Goal: Transaction & Acquisition: Purchase product/service

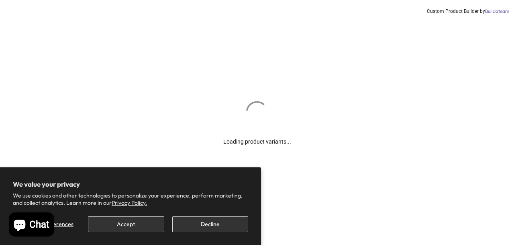
click at [212, 228] on button "Decline" at bounding box center [210, 224] width 76 height 16
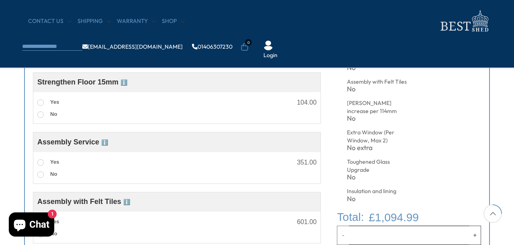
scroll to position [413, 0]
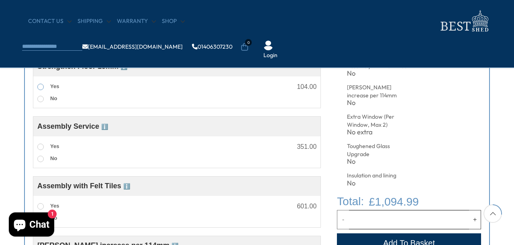
click at [40, 87] on span at bounding box center [40, 87] width 6 height 6
click at [41, 147] on span at bounding box center [40, 146] width 6 height 6
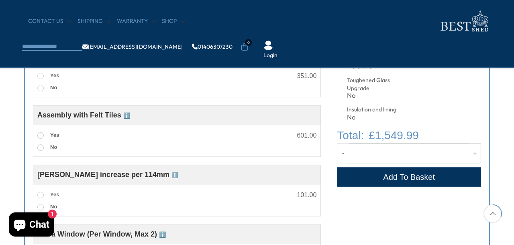
scroll to position [485, 0]
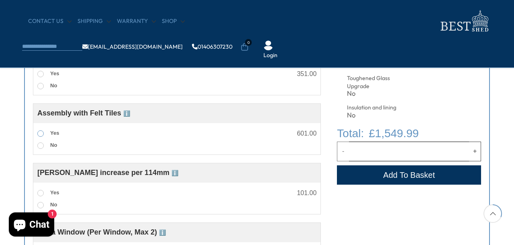
click at [41, 135] on span at bounding box center [40, 133] width 6 height 6
click at [40, 192] on span at bounding box center [40, 193] width 6 height 6
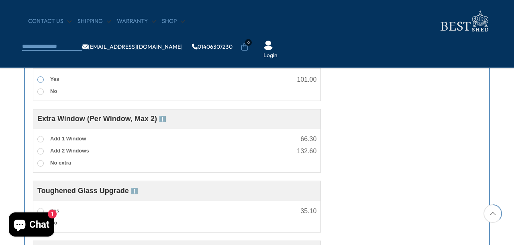
scroll to position [605, 0]
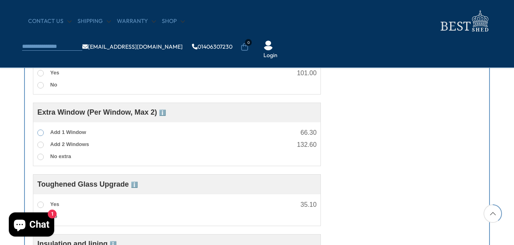
click at [40, 133] on span at bounding box center [40, 132] width 6 height 6
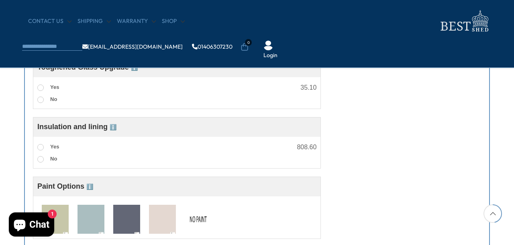
scroll to position [726, 0]
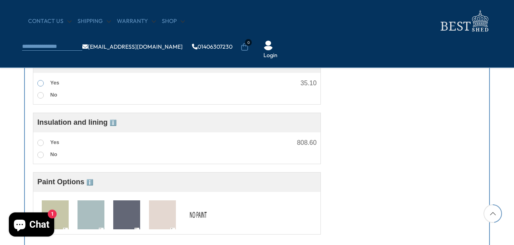
click at [40, 86] on span at bounding box center [40, 83] width 6 height 6
click at [42, 144] on span at bounding box center [40, 142] width 6 height 6
click at [95, 224] on img at bounding box center [91, 215] width 27 height 30
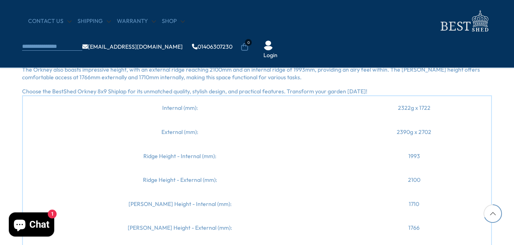
scroll to position [1046, 0]
